Goal: Task Accomplishment & Management: Use online tool/utility

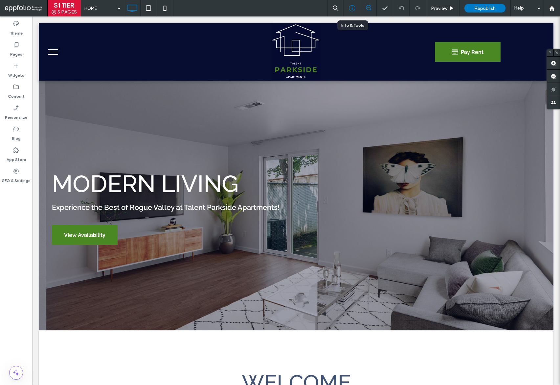
click at [350, 9] on icon at bounding box center [352, 8] width 7 height 7
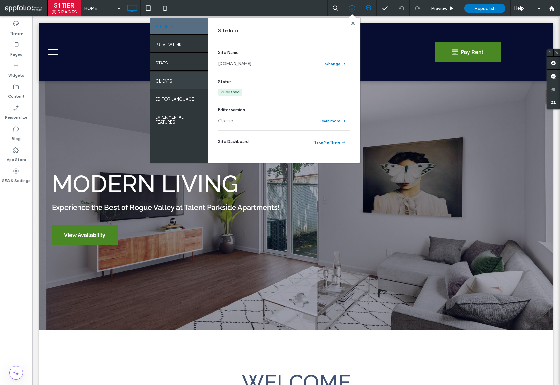
click at [169, 82] on label "Clients" at bounding box center [163, 79] width 17 height 8
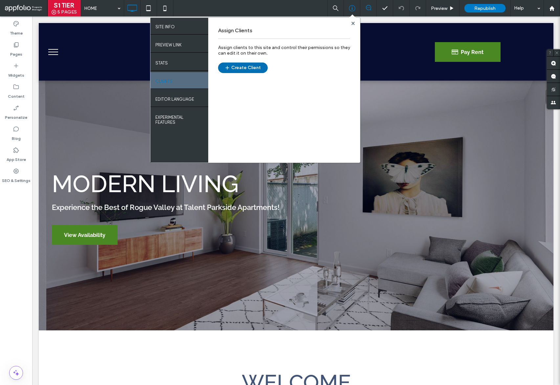
click at [253, 70] on button "Create Client" at bounding box center [243, 67] width 50 height 11
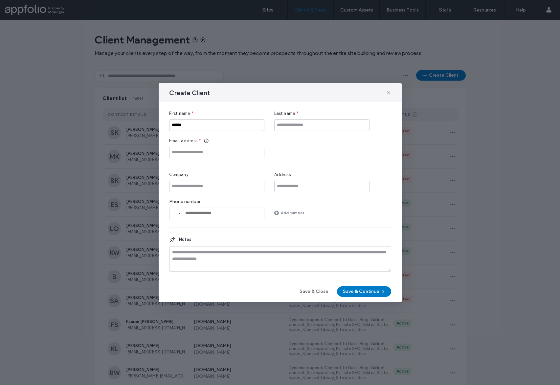
type input "******"
click at [325, 131] on div "First name * ****** Last name * Email address * Company Address Phone number Ph…" at bounding box center [280, 164] width 222 height 109
click at [327, 124] on input "Last name" at bounding box center [321, 125] width 95 height 12
type input "*******"
click at [208, 187] on input "Company" at bounding box center [216, 186] width 95 height 12
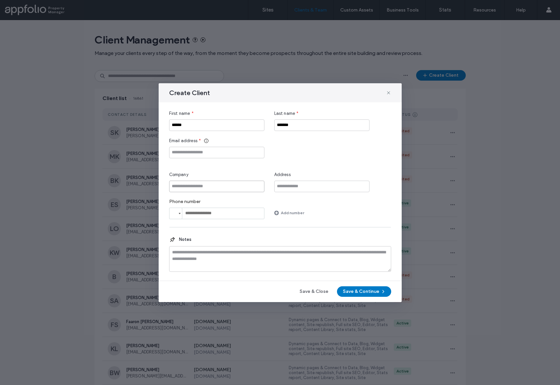
paste input "**********"
type input "**********"
click at [212, 213] on input "tel" at bounding box center [216, 213] width 95 height 12
type input "*"
click at [198, 153] on input "Email address" at bounding box center [216, 153] width 95 height 12
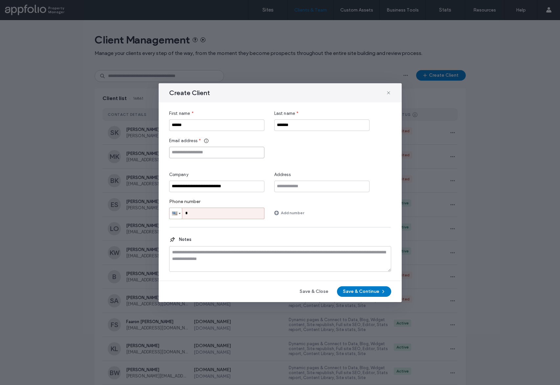
paste input "**********"
type input "**********"
click at [198, 206] on label "Phone number" at bounding box center [216, 203] width 95 height 9
click at [204, 212] on input "*" at bounding box center [216, 213] width 95 height 12
click at [356, 292] on button "Save & Continue" at bounding box center [364, 291] width 54 height 11
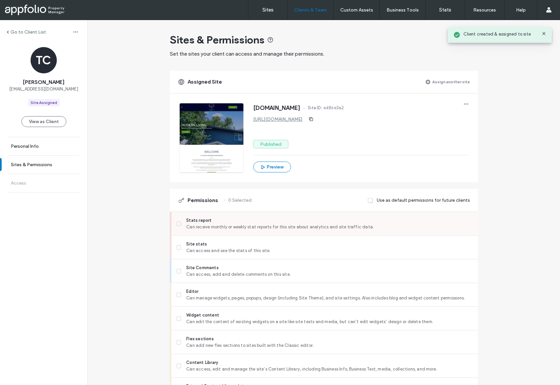
click at [242, 222] on span "Stats report" at bounding box center [329, 220] width 286 height 7
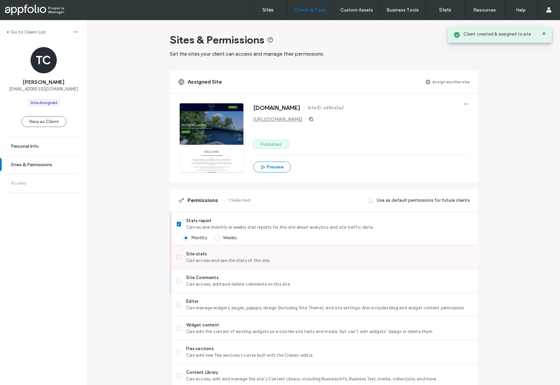
click at [223, 251] on span "Site stats" at bounding box center [329, 253] width 286 height 7
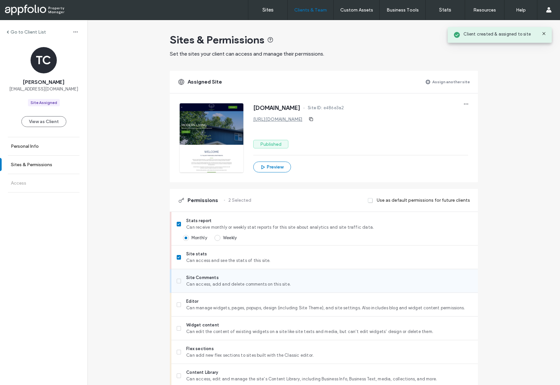
click at [221, 283] on span "Can access, add and delete comments on this site." at bounding box center [329, 284] width 286 height 7
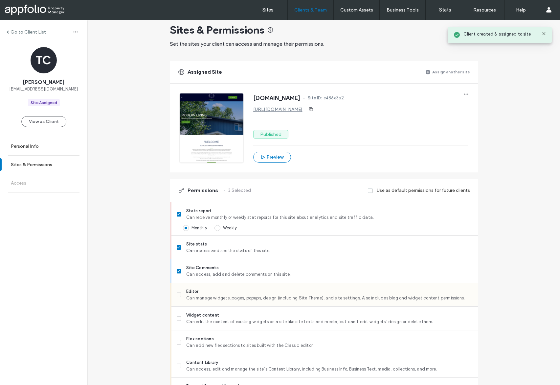
scroll to position [92, 0]
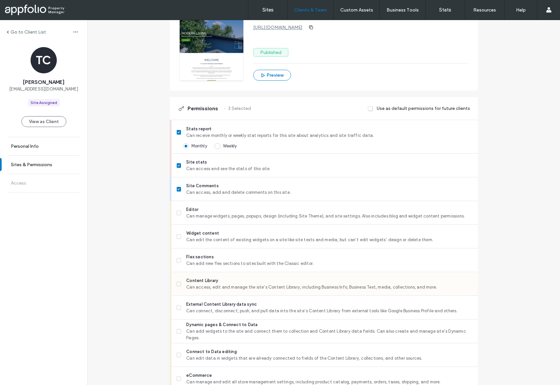
click at [215, 289] on span "Can access, edit and manage the site’s Content Library, including Business Info…" at bounding box center [329, 287] width 286 height 7
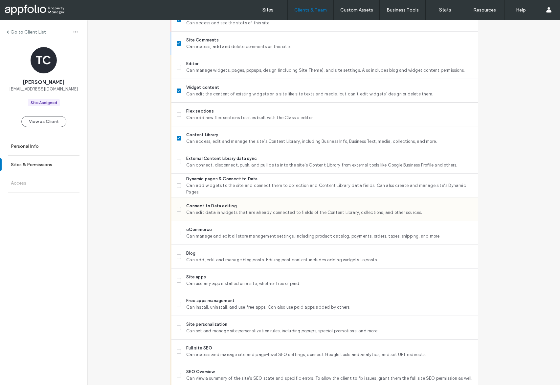
scroll to position [238, 0]
click at [211, 321] on span "Site personalization" at bounding box center [329, 323] width 286 height 7
click at [211, 345] on span "Full site SEO" at bounding box center [329, 347] width 286 height 7
click at [208, 368] on span "SEO Overview" at bounding box center [329, 371] width 286 height 7
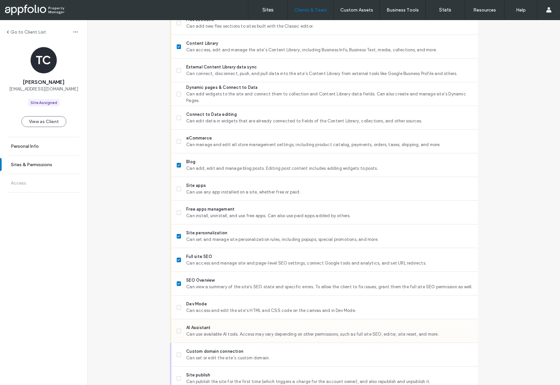
scroll to position [429, 0]
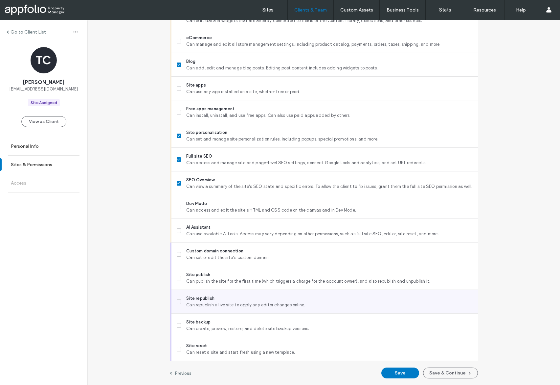
click at [215, 305] on span "Can republish a live site to apply any editor changes online." at bounding box center [329, 304] width 286 height 7
click at [430, 371] on button "Save & Continue" at bounding box center [450, 372] width 55 height 11
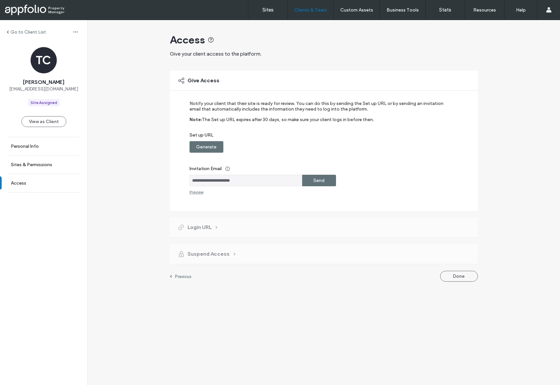
click at [327, 181] on div "Send" at bounding box center [319, 181] width 34 height 12
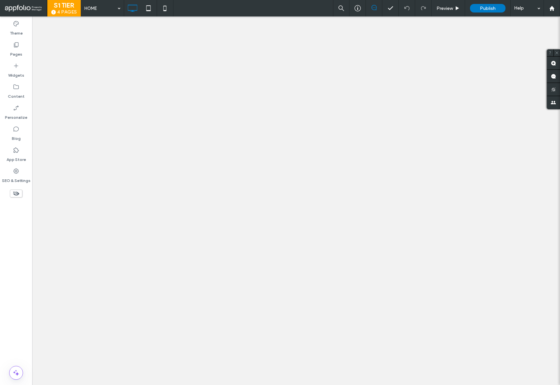
click at [19, 93] on label "Content" at bounding box center [16, 94] width 17 height 9
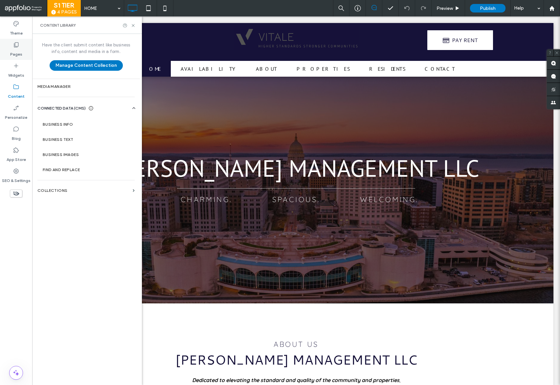
click at [16, 49] on label "Pages" at bounding box center [16, 52] width 12 height 9
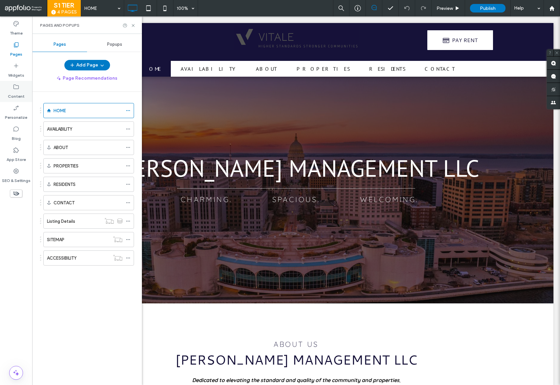
click at [15, 95] on label "Content" at bounding box center [16, 94] width 17 height 9
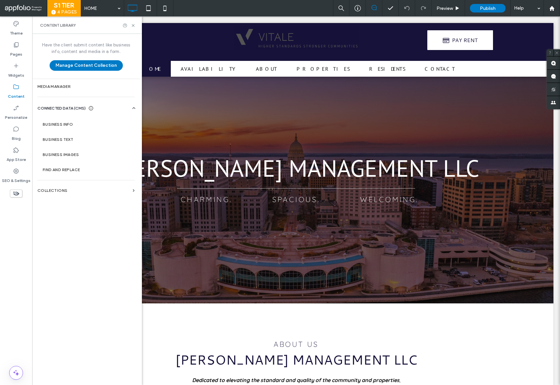
click at [81, 83] on div "Add Page Page Recommendations HOME AVAILABILITY ABOUT PROPERTIES RESIDENTS CONT…" at bounding box center [87, 220] width 110 height 321
click at [66, 86] on label "Media Manager" at bounding box center [85, 86] width 97 height 5
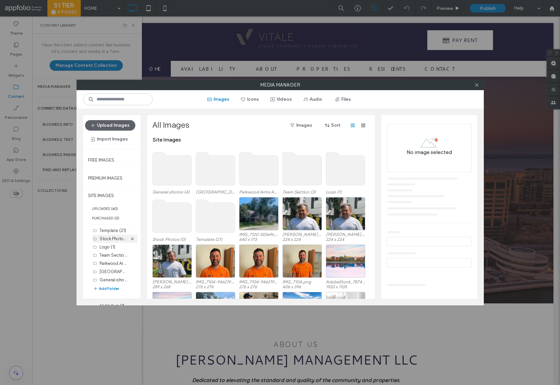
click at [105, 242] on div "Stock Photos (0)" at bounding box center [114, 238] width 28 height 8
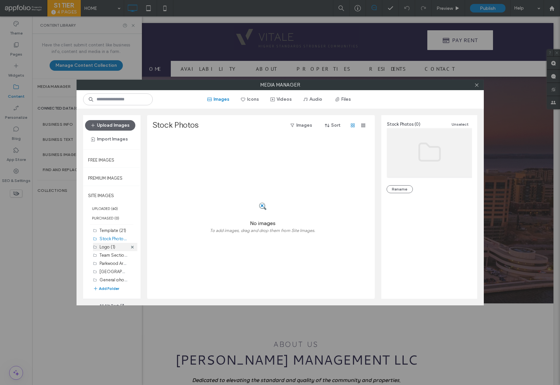
click at [112, 247] on label "Logo (1)" at bounding box center [108, 246] width 16 height 5
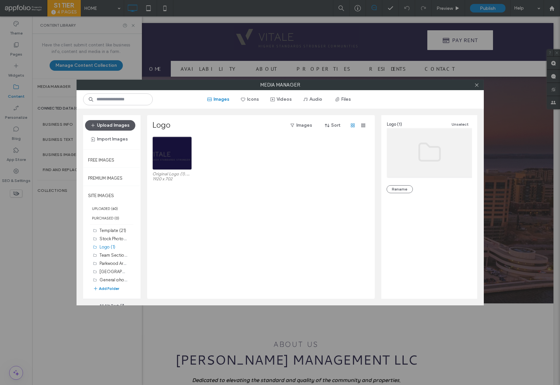
click at [116, 125] on button "Upload Images" at bounding box center [110, 125] width 50 height 11
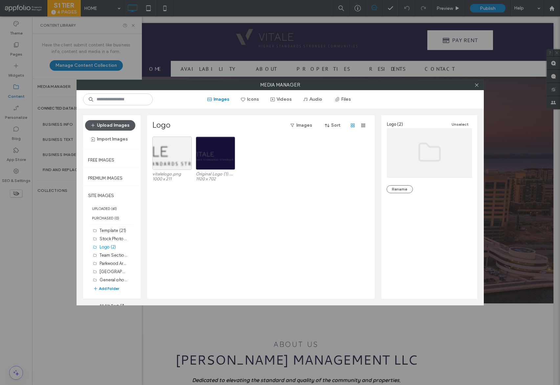
click at [107, 124] on button "Upload Images" at bounding box center [110, 125] width 50 height 11
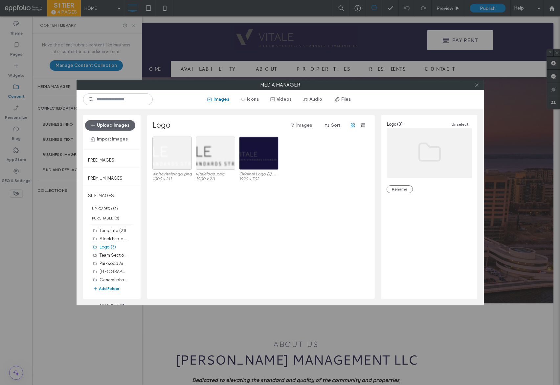
drag, startPoint x: 479, startPoint y: 89, endPoint x: 477, endPoint y: 85, distance: 4.6
click at [479, 89] on span at bounding box center [477, 85] width 5 height 10
click at [477, 85] on use at bounding box center [476, 84] width 3 height 3
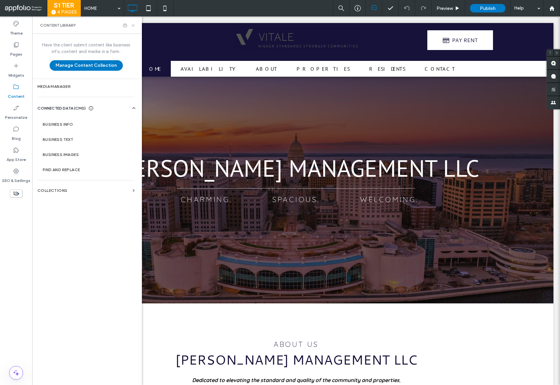
click at [132, 26] on icon at bounding box center [133, 25] width 5 height 5
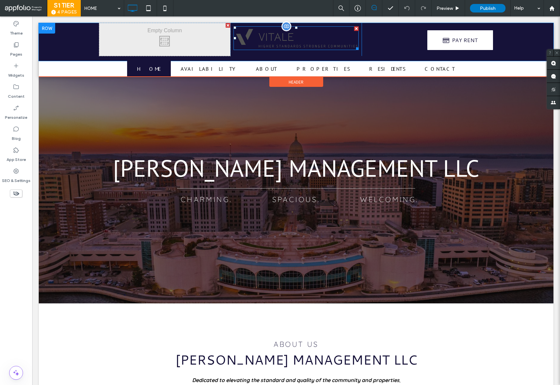
click at [290, 49] on img at bounding box center [296, 38] width 125 height 24
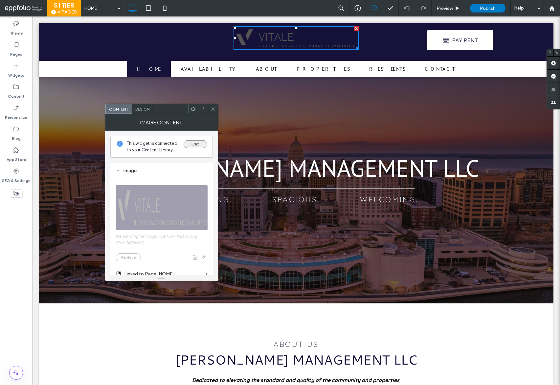
click at [188, 142] on button "Edit" at bounding box center [196, 144] width 24 height 8
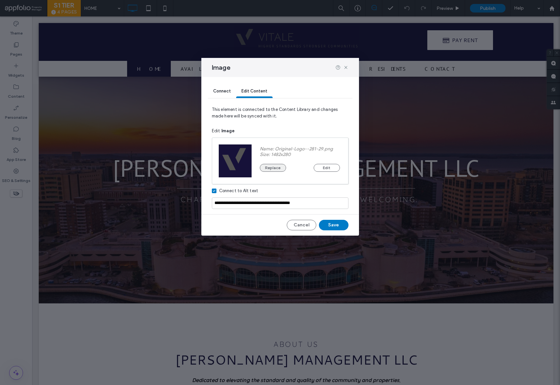
click at [272, 167] on button "Replace" at bounding box center [273, 168] width 26 height 8
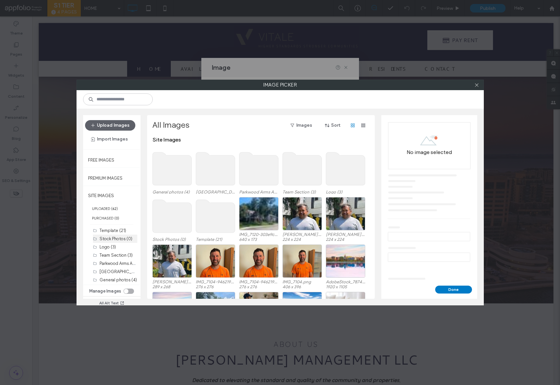
click at [107, 239] on label "Stock Photos (0)" at bounding box center [116, 238] width 33 height 5
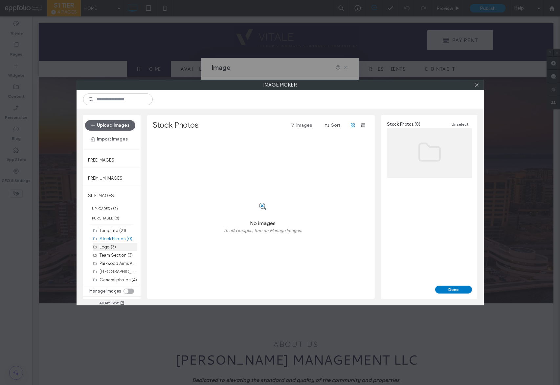
click at [110, 247] on label "Logo (3)" at bounding box center [108, 246] width 16 height 5
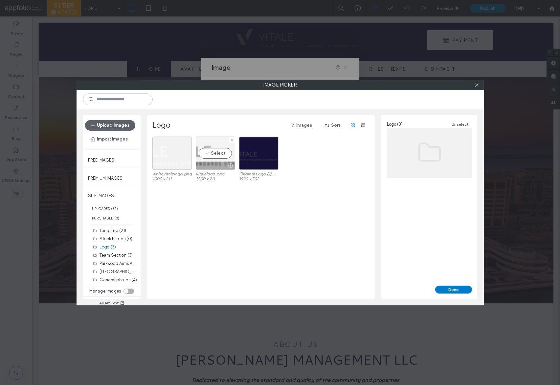
click at [213, 160] on div "Select" at bounding box center [215, 152] width 39 height 33
click at [455, 292] on button "Done" at bounding box center [453, 289] width 37 height 8
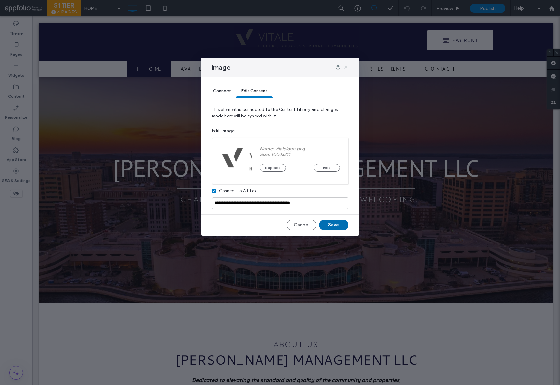
click at [338, 227] on button "Save" at bounding box center [334, 225] width 30 height 11
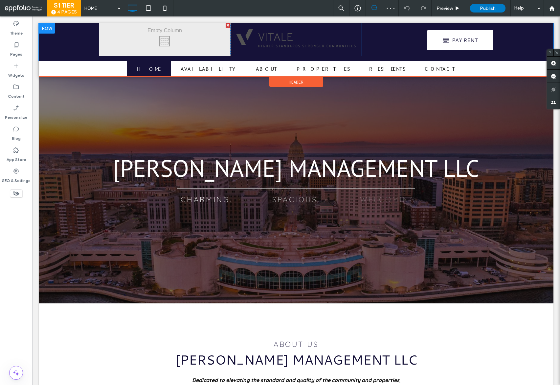
click at [47, 29] on div at bounding box center [47, 28] width 16 height 11
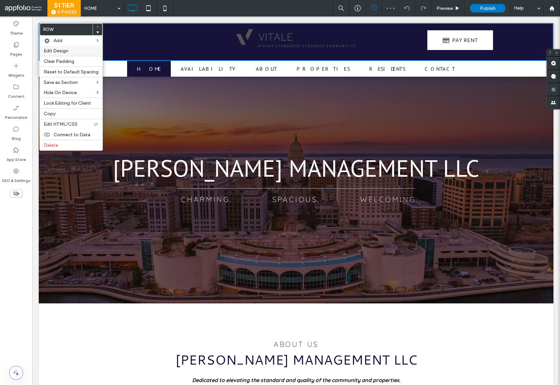
click at [59, 50] on span "Edit Design" at bounding box center [56, 51] width 25 height 6
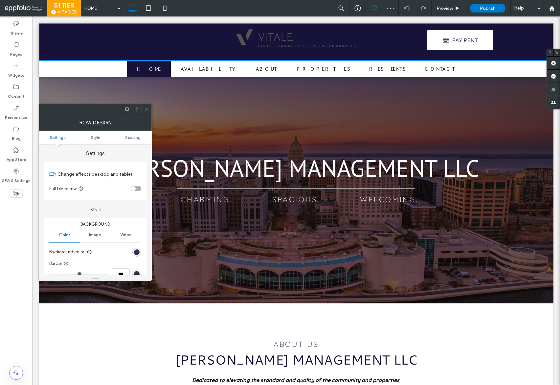
click at [136, 251] on div "rgb(22, 18, 57)" at bounding box center [137, 252] width 6 height 6
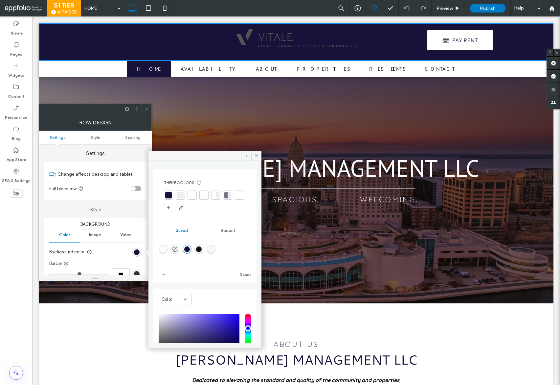
click at [163, 248] on div "rgba(255,255,255,1)" at bounding box center [163, 249] width 6 height 6
type input "*******"
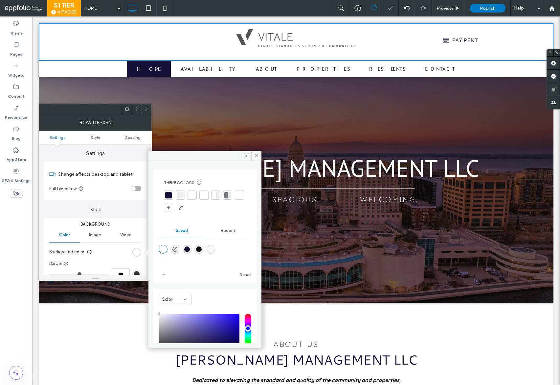
click at [145, 107] on icon at bounding box center [146, 108] width 5 height 5
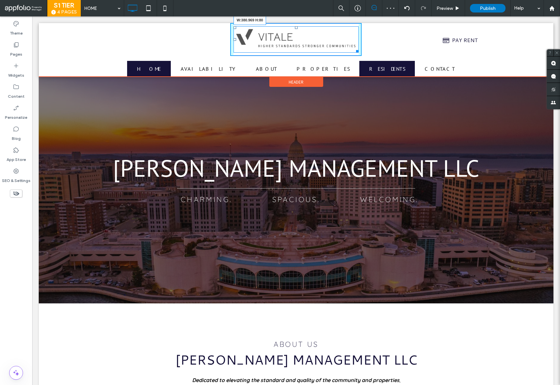
drag, startPoint x: 354, startPoint y: 52, endPoint x: 361, endPoint y: 60, distance: 10.5
click at [361, 60] on div "Click To Paste W:380.969 H:80 Click To Paste PAY RENT Click To Paste HOME AVAIL…" at bounding box center [296, 50] width 515 height 54
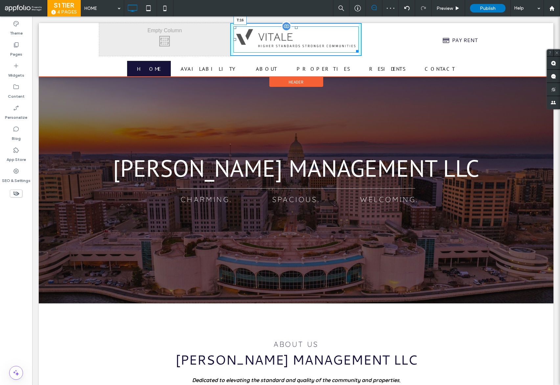
click at [295, 29] on div at bounding box center [296, 27] width 3 height 3
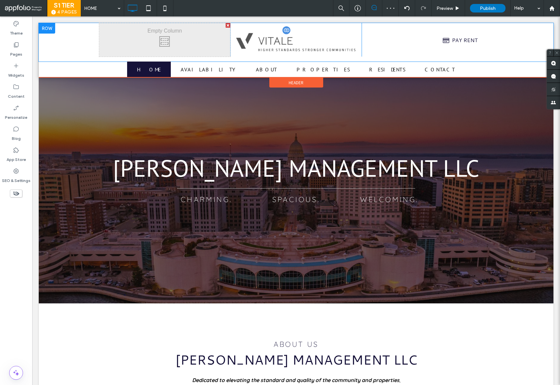
click at [293, 31] on div at bounding box center [280, 192] width 560 height 385
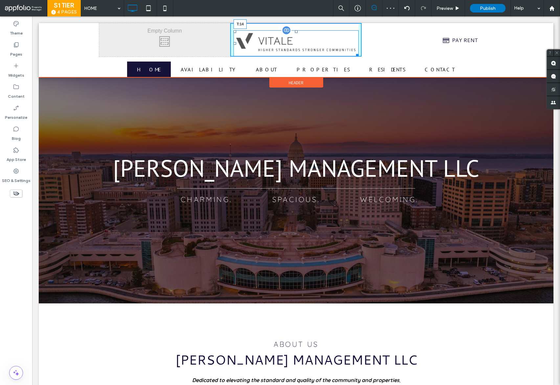
drag, startPoint x: 294, startPoint y: 31, endPoint x: 482, endPoint y: 57, distance: 190.1
click at [295, 30] on div at bounding box center [296, 31] width 3 height 3
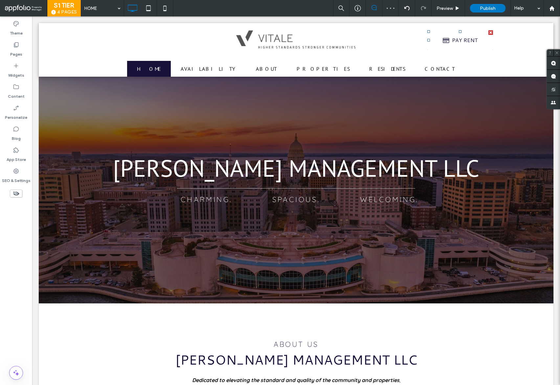
click at [428, 30] on span at bounding box center [428, 30] width 0 height 0
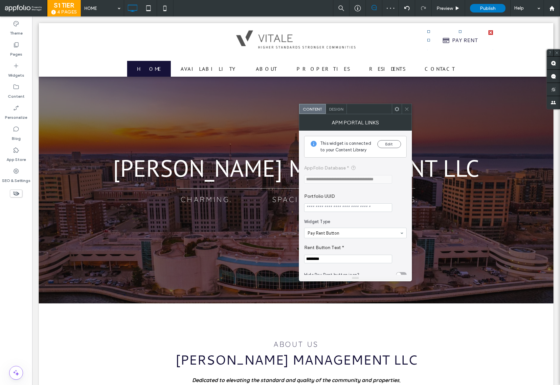
click at [338, 109] on span "Design" at bounding box center [336, 108] width 14 height 5
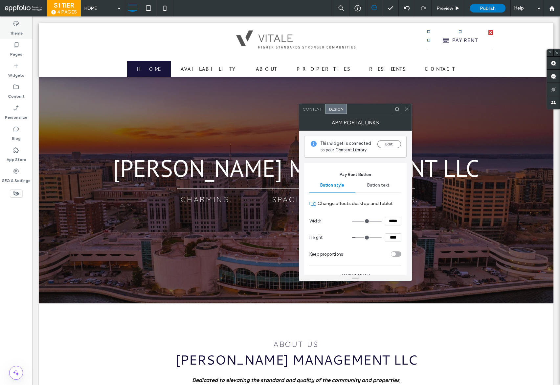
click at [17, 31] on label "Theme" at bounding box center [16, 31] width 13 height 9
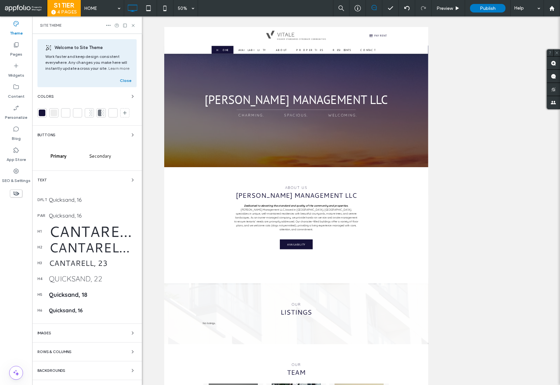
click at [59, 154] on span "Primary" at bounding box center [58, 156] width 16 height 7
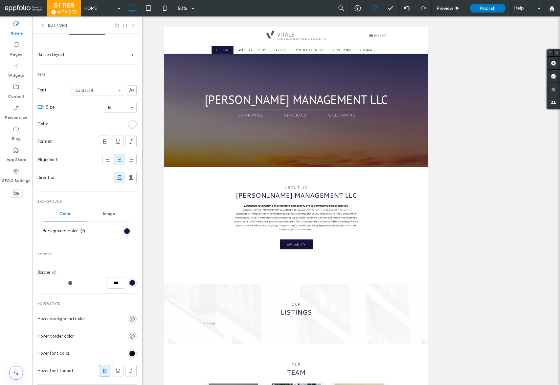
scroll to position [117, 0]
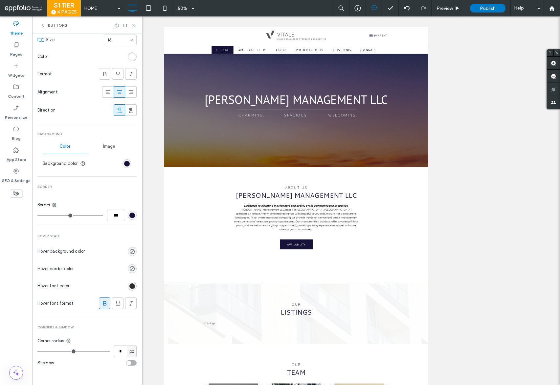
click at [129, 283] on div "rgb(13, 13, 13)" at bounding box center [132, 286] width 6 height 6
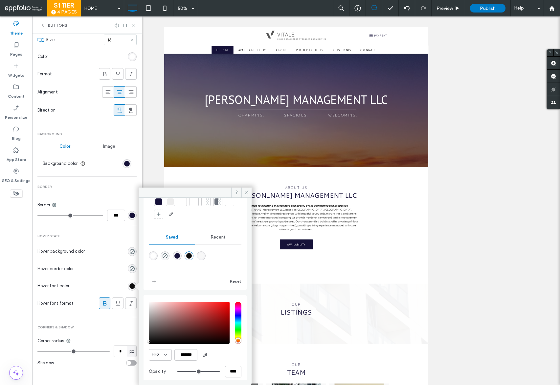
scroll to position [36, 0]
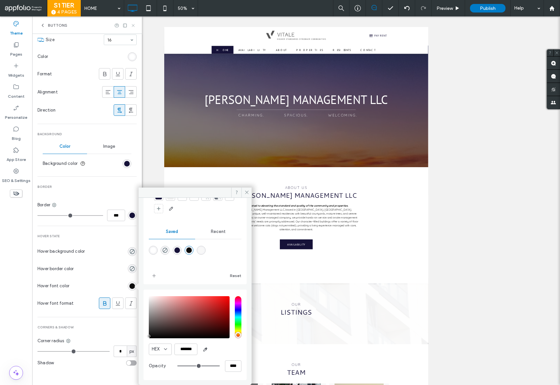
drag, startPoint x: 133, startPoint y: 25, endPoint x: 105, endPoint y: 9, distance: 32.8
click at [133, 25] on use at bounding box center [133, 25] width 3 height 3
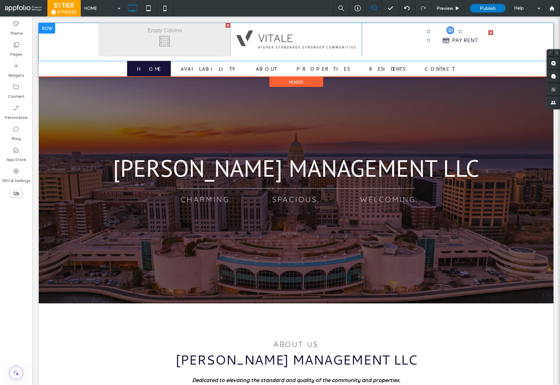
click at [441, 36] on span at bounding box center [461, 40] width 66 height 20
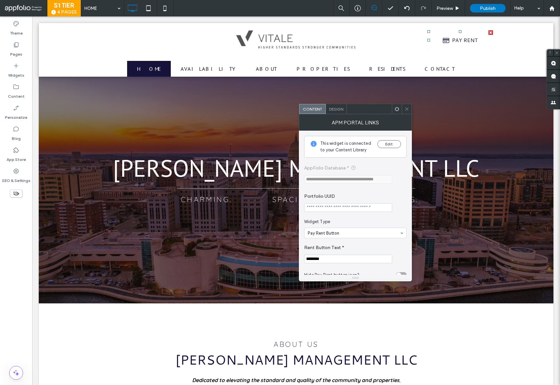
click at [336, 107] on span "Design" at bounding box center [336, 108] width 14 height 5
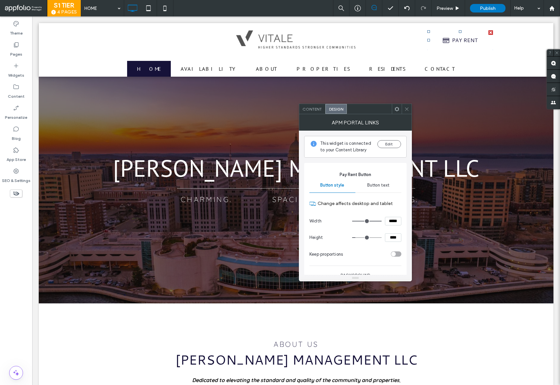
drag, startPoint x: 382, startPoint y: 185, endPoint x: 385, endPoint y: 193, distance: 8.2
click at [382, 185] on span "Button text" at bounding box center [378, 184] width 22 height 5
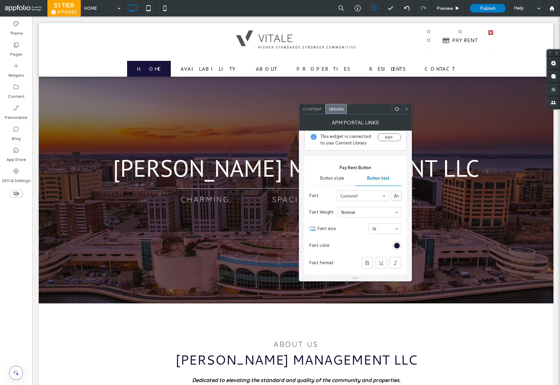
click at [400, 247] on div "rgb(22, 18, 57)" at bounding box center [397, 245] width 9 height 9
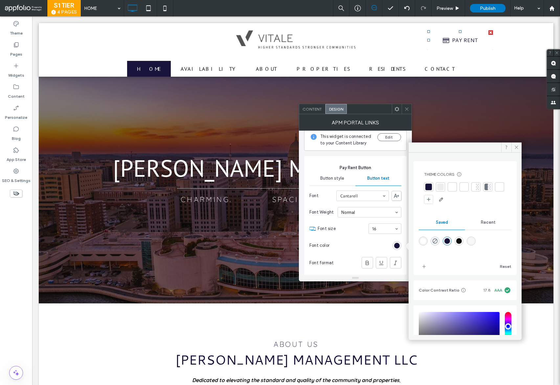
click at [424, 240] on div "rgba(255,255,255,1)" at bounding box center [424, 241] width 6 height 6
type input "*******"
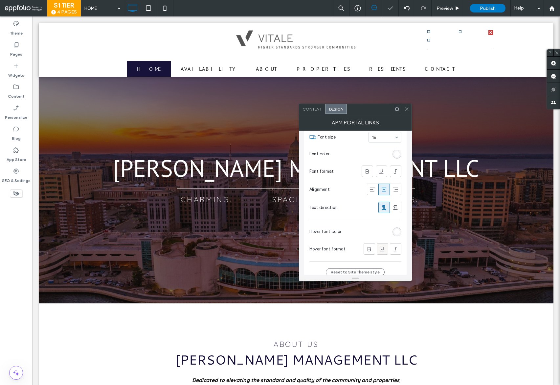
scroll to position [99, 0]
drag, startPoint x: 373, startPoint y: 250, endPoint x: 399, endPoint y: 235, distance: 30.3
click at [373, 250] on div at bounding box center [369, 248] width 11 height 11
click at [398, 232] on div "rgb(255, 255, 255)" at bounding box center [397, 231] width 6 height 6
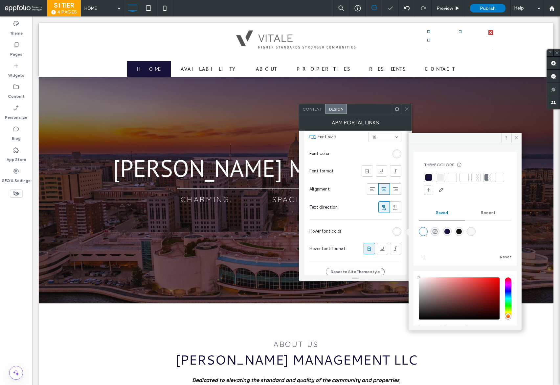
click at [460, 229] on div "rgba(13,13,13,1)" at bounding box center [459, 231] width 9 height 9
type input "*******"
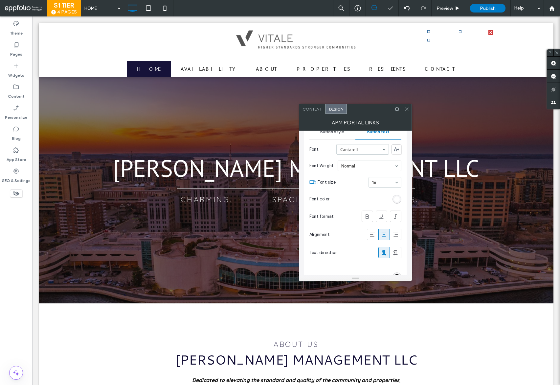
scroll to position [0, 0]
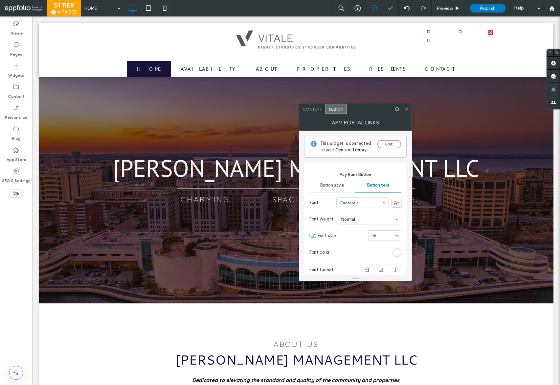
click at [336, 185] on span "Button style" at bounding box center [332, 184] width 24 height 5
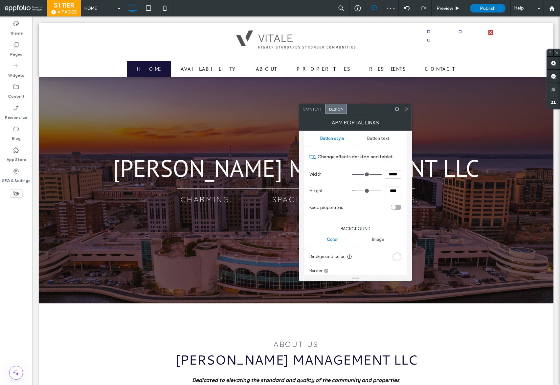
scroll to position [56, 0]
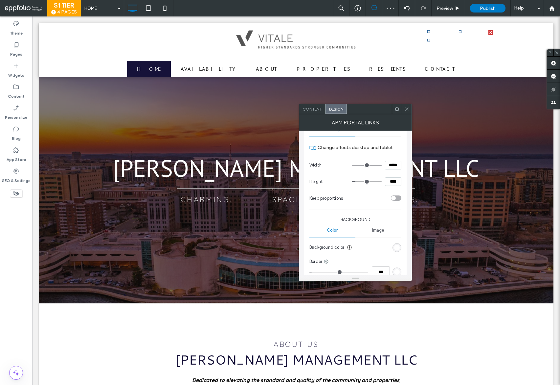
click at [397, 248] on div "rgb(255, 255, 255)" at bounding box center [397, 248] width 6 height 6
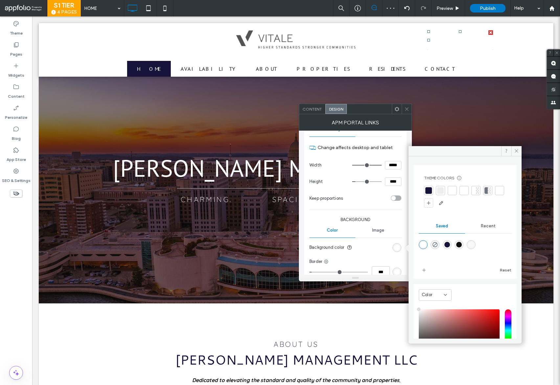
click at [433, 189] on div at bounding box center [428, 190] width 9 height 9
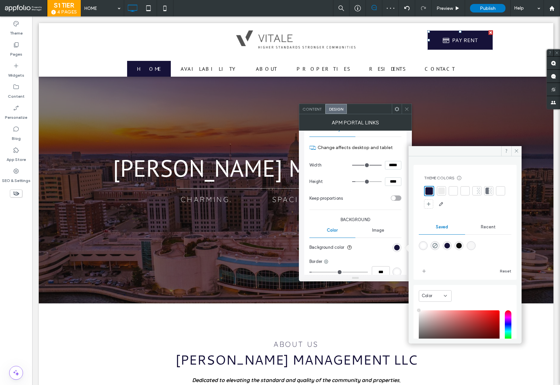
click at [397, 273] on div "rgb(255, 255, 255)" at bounding box center [397, 272] width 6 height 6
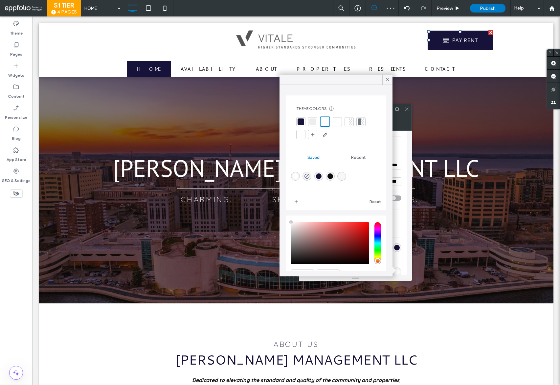
click at [305, 122] on div at bounding box center [300, 121] width 9 height 9
drag, startPoint x: 389, startPoint y: 82, endPoint x: 357, endPoint y: 82, distance: 32.2
click at [389, 82] on span at bounding box center [388, 80] width 6 height 10
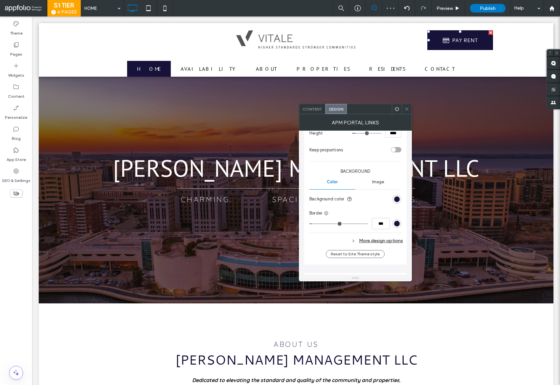
scroll to position [118, 0]
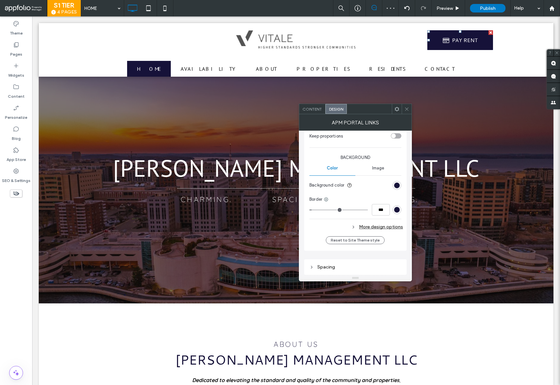
click at [398, 224] on div "More design options" at bounding box center [357, 226] width 94 height 9
click at [395, 240] on div "rgba(0, 0, 0, 0)" at bounding box center [397, 241] width 6 height 6
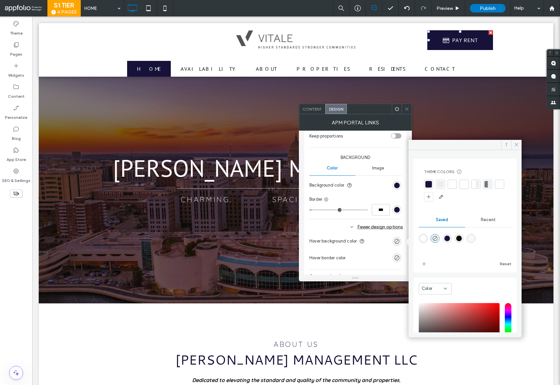
click at [421, 243] on div at bounding box center [465, 242] width 93 height 25
click at [422, 240] on div "rgba(255,255,255,1)" at bounding box center [424, 238] width 6 height 6
type input "*******"
type input "***"
type input "****"
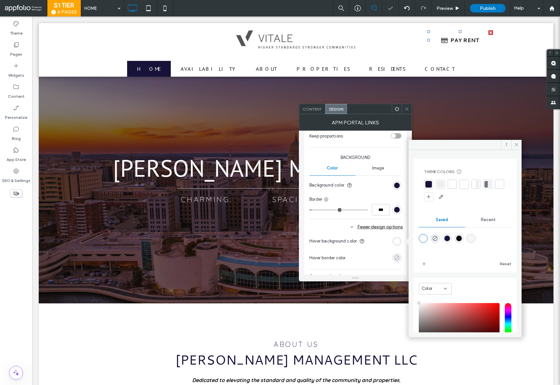
click at [397, 256] on icon "rgba(0, 0, 0, 0)" at bounding box center [397, 258] width 6 height 6
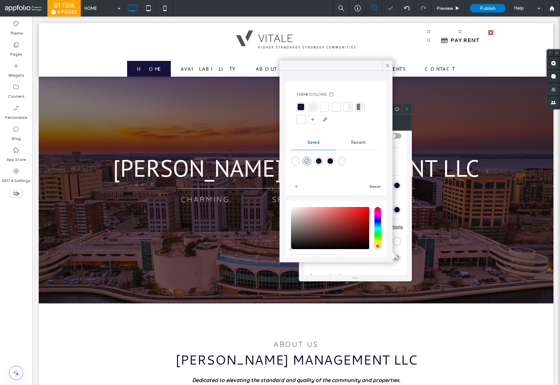
click at [295, 159] on div "rgba(255,255,255,1)" at bounding box center [296, 161] width 6 height 6
type input "*******"
type input "***"
type input "****"
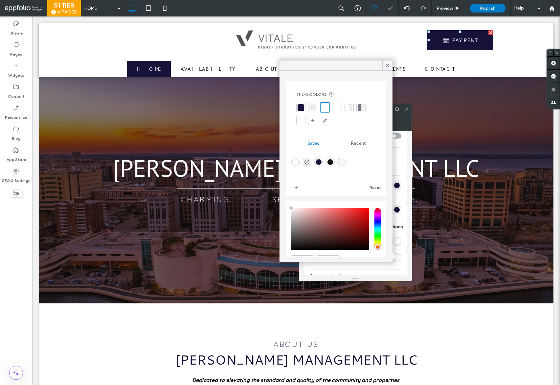
drag, startPoint x: 406, startPoint y: 107, endPoint x: 408, endPoint y: 36, distance: 71.7
click at [406, 107] on icon at bounding box center [407, 108] width 5 height 5
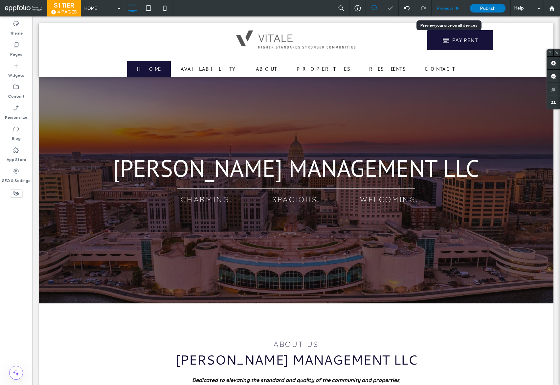
click at [453, 6] on span "Preview" at bounding box center [445, 9] width 16 height 6
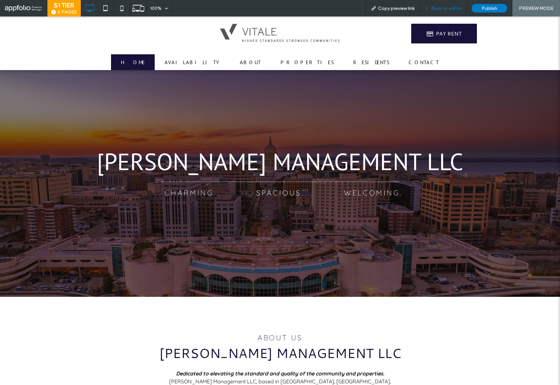
click at [447, 8] on span "Back to editor" at bounding box center [447, 9] width 30 height 6
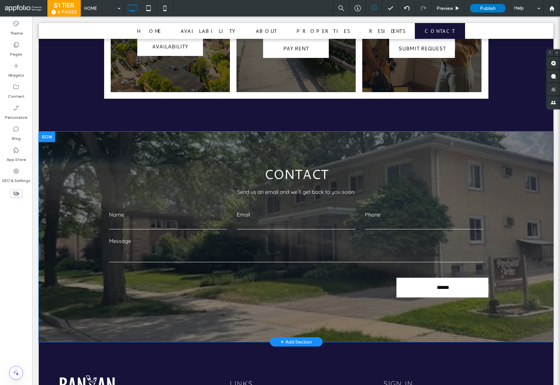
scroll to position [1548, 0]
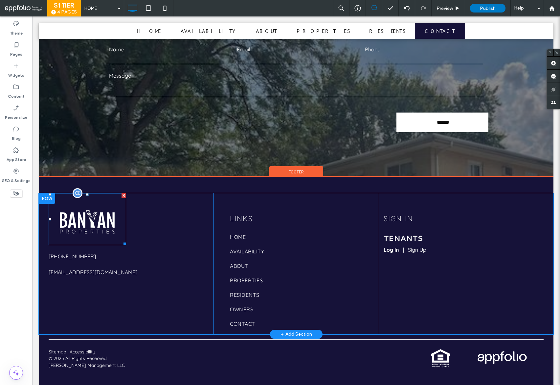
click at [88, 223] on img at bounding box center [88, 219] width 78 height 52
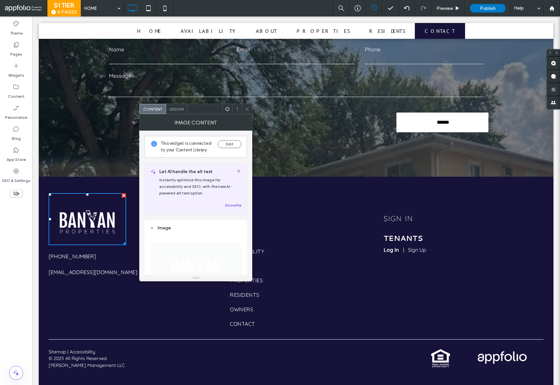
click at [232, 150] on div "Edit" at bounding box center [230, 146] width 24 height 13
click at [235, 144] on button "Edit" at bounding box center [230, 144] width 24 height 8
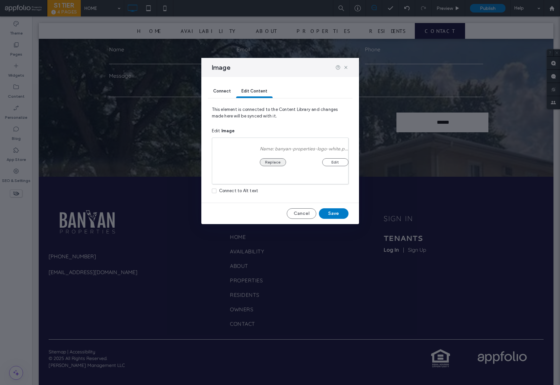
click at [270, 161] on button "Replace" at bounding box center [273, 162] width 26 height 8
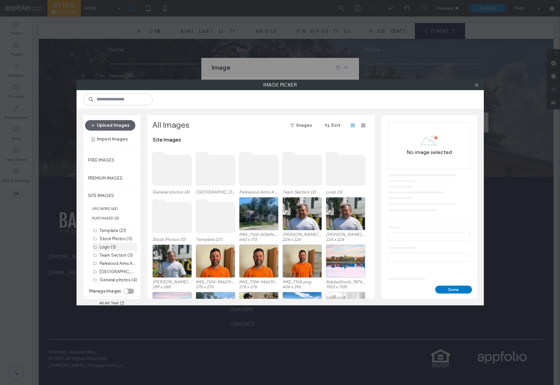
click at [116, 246] on div "Logo (3)" at bounding box center [119, 246] width 38 height 7
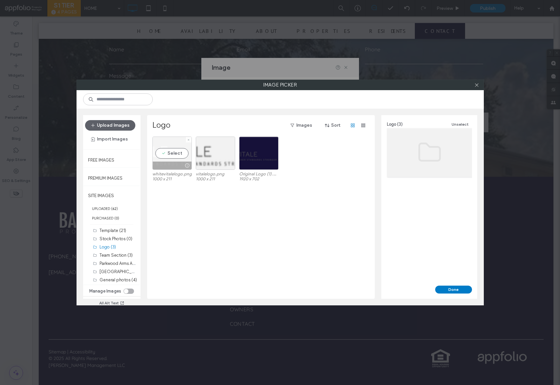
click at [178, 160] on div "Select" at bounding box center [172, 152] width 39 height 33
click at [455, 290] on button "Done" at bounding box center [453, 289] width 37 height 8
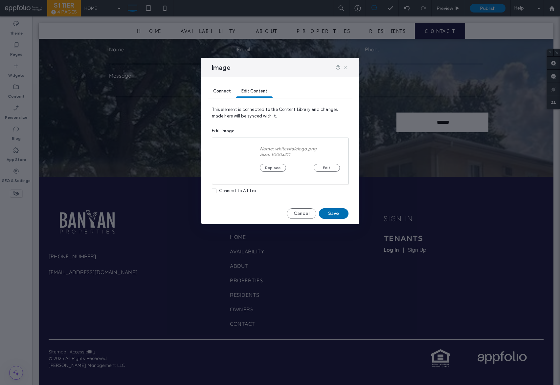
click at [337, 216] on button "Save" at bounding box center [334, 213] width 30 height 11
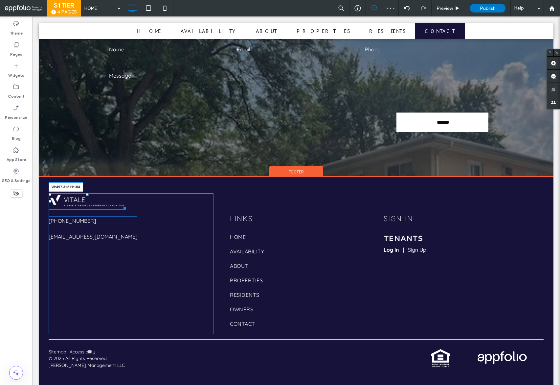
drag, startPoint x: 124, startPoint y: 199, endPoint x: 172, endPoint y: 223, distance: 53.5
click at [172, 223] on div "W:497.312 H:104 608-886-2555 dvitale321@gmail.com Click To Paste" at bounding box center [131, 263] width 165 height 141
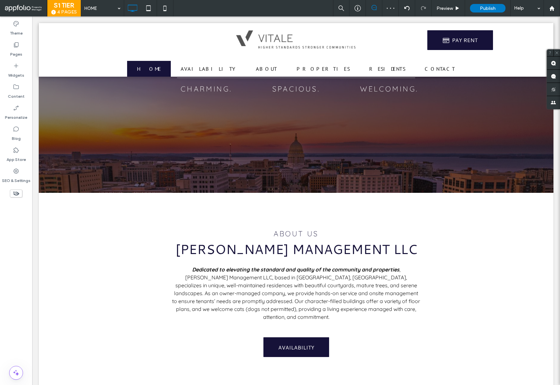
scroll to position [0, 0]
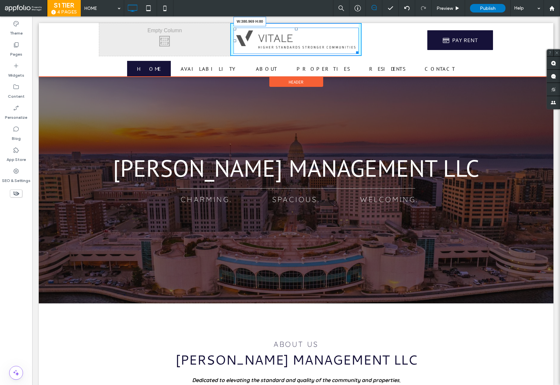
drag, startPoint x: 354, startPoint y: 51, endPoint x: 358, endPoint y: 55, distance: 6.0
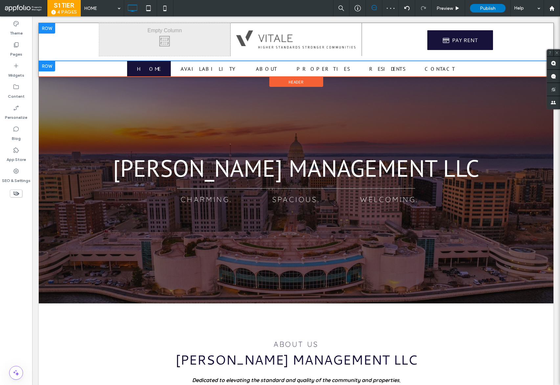
click at [49, 65] on div at bounding box center [47, 66] width 16 height 11
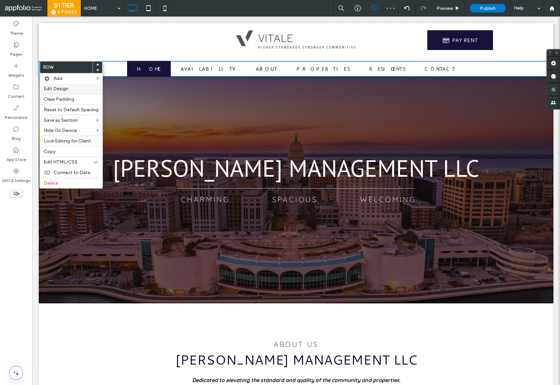
click at [63, 85] on div "Edit Design" at bounding box center [71, 88] width 63 height 10
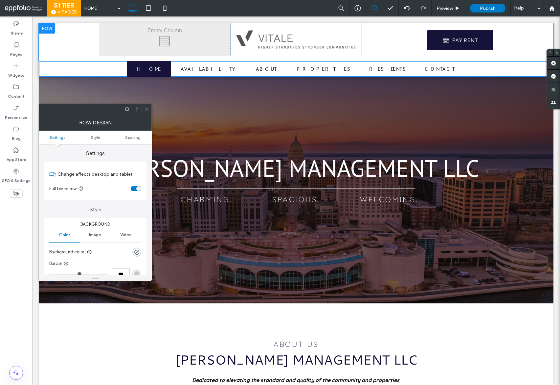
click at [140, 252] on div "rgba(0, 0, 0, 0)" at bounding box center [136, 251] width 9 height 9
click at [140, 251] on div "rgba(0, 0, 0, 0)" at bounding box center [136, 251] width 9 height 9
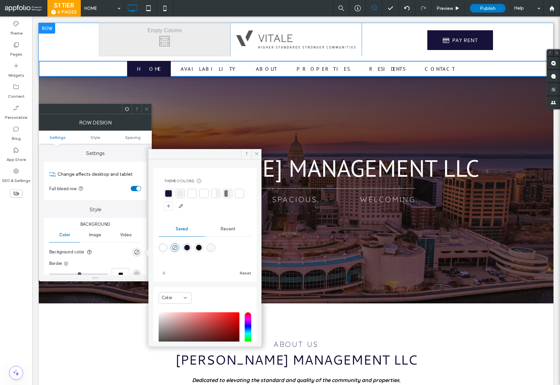
click at [214, 247] on div "rgba(248,248,248,1)" at bounding box center [211, 248] width 6 height 6
type input "*******"
type input "***"
type input "****"
click at [146, 101] on div "Messner Management LLC Click To Paste CHARMING. Click To Paste SPACIOUS. Click …" at bounding box center [296, 181] width 515 height 243
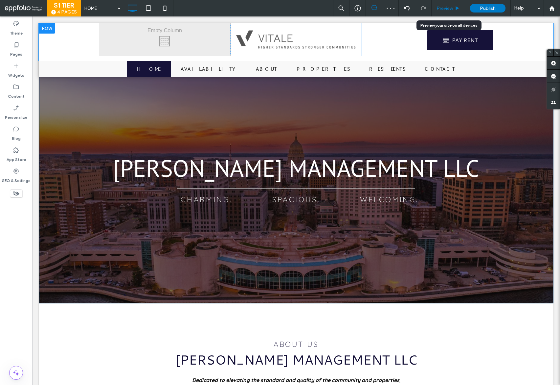
click at [446, 6] on span "Preview" at bounding box center [445, 9] width 16 height 6
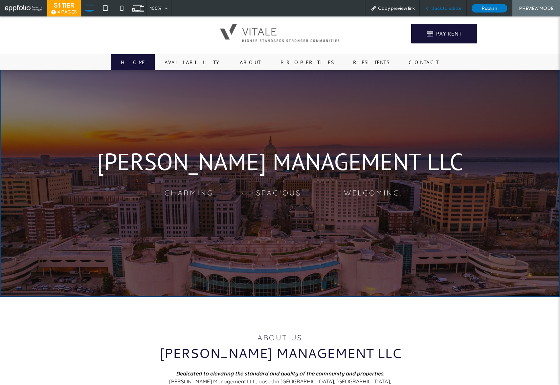
click at [445, 7] on span "Back to editor" at bounding box center [447, 9] width 30 height 6
